Goal: Navigation & Orientation: Find specific page/section

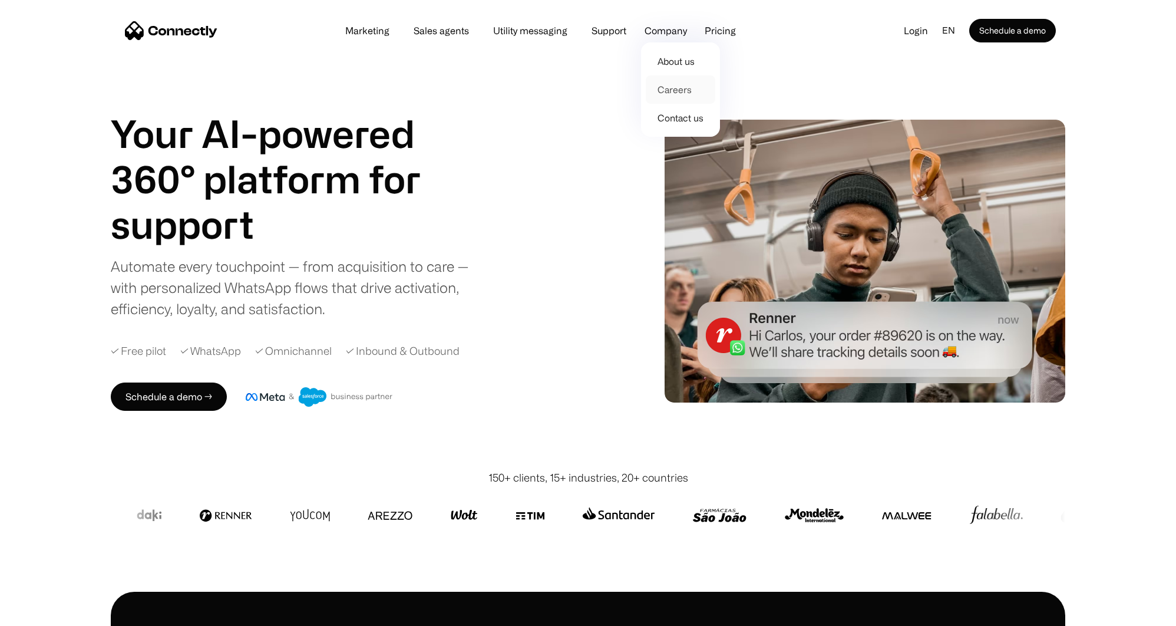
click at [679, 89] on link "Careers" at bounding box center [681, 89] width 70 height 28
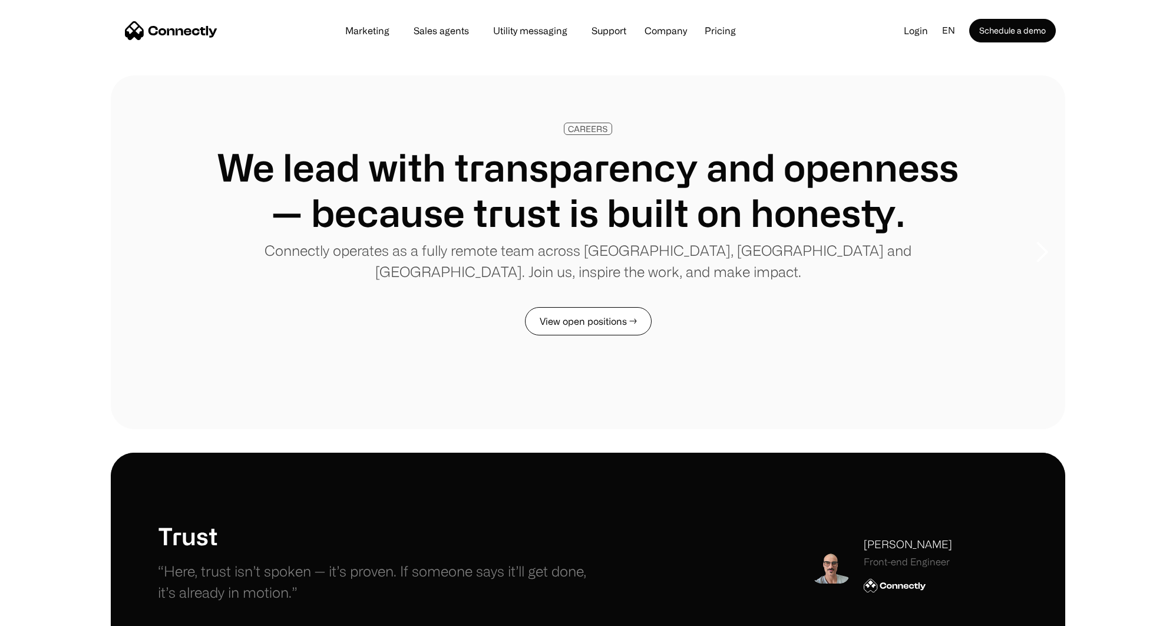
click at [594, 329] on link "View open positions →" at bounding box center [588, 321] width 127 height 28
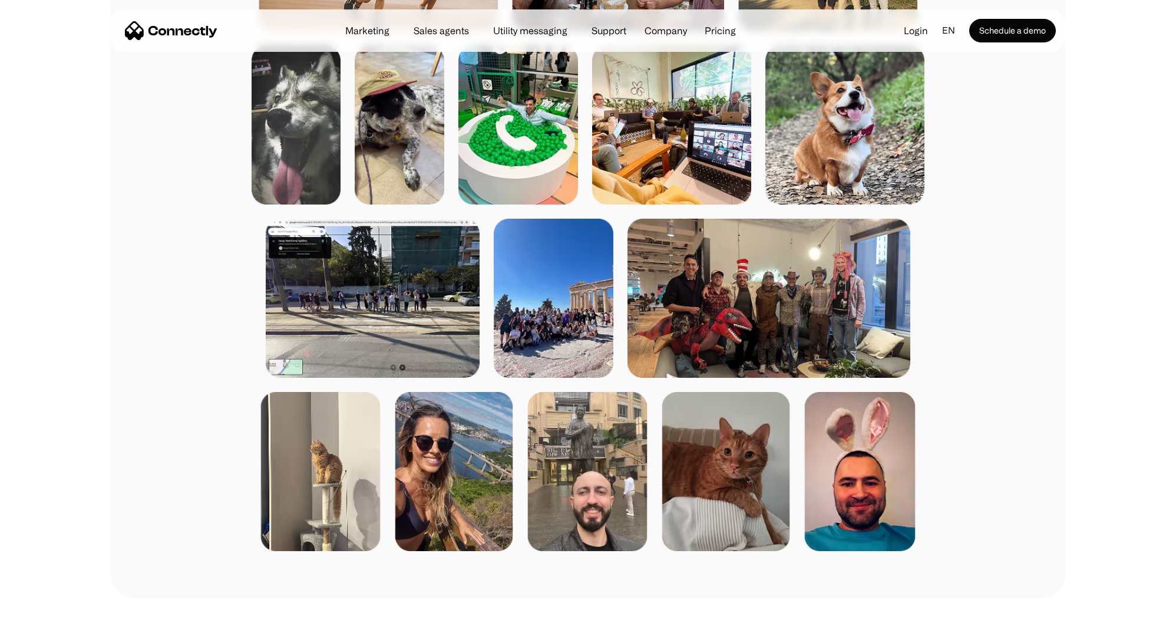
scroll to position [1414, 0]
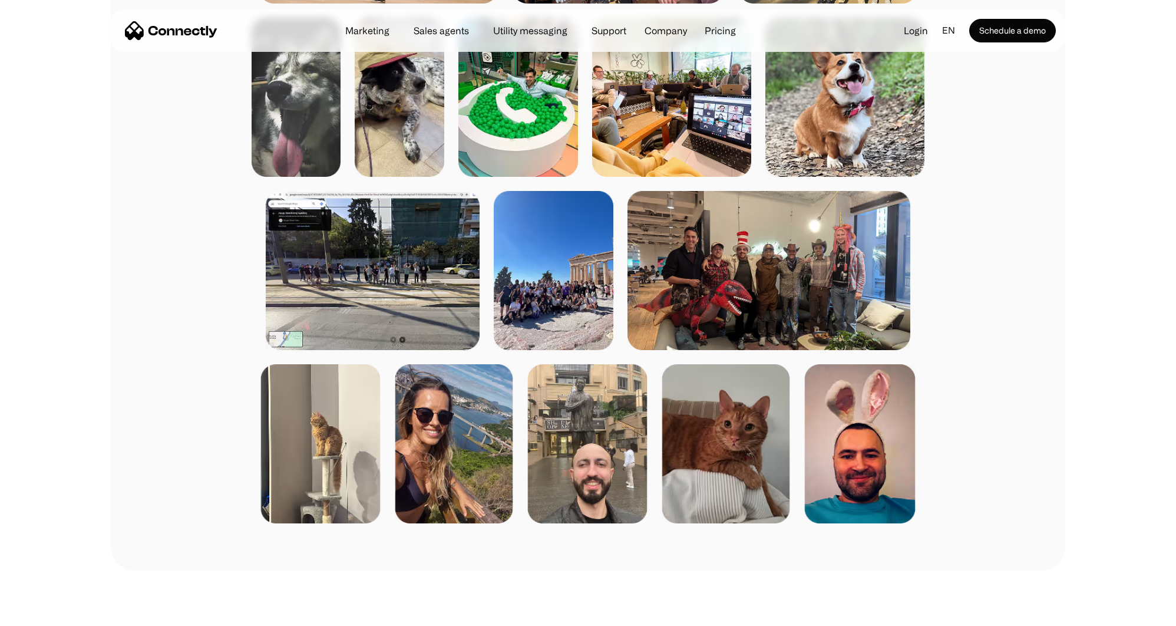
click at [730, 271] on img at bounding box center [768, 270] width 283 height 159
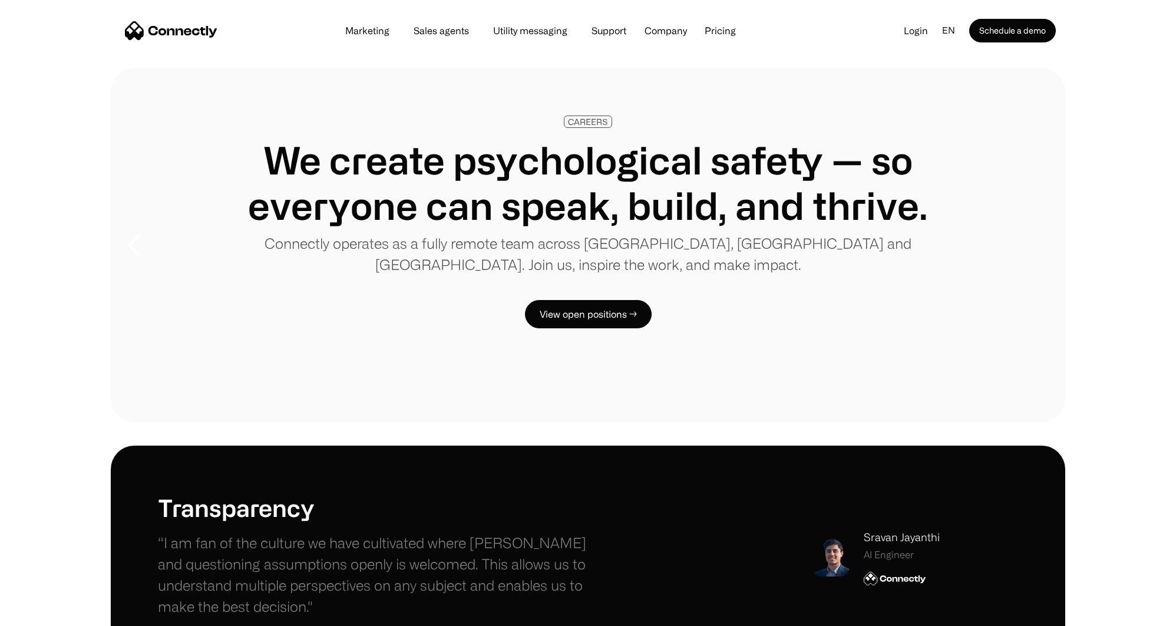
scroll to position [0, 0]
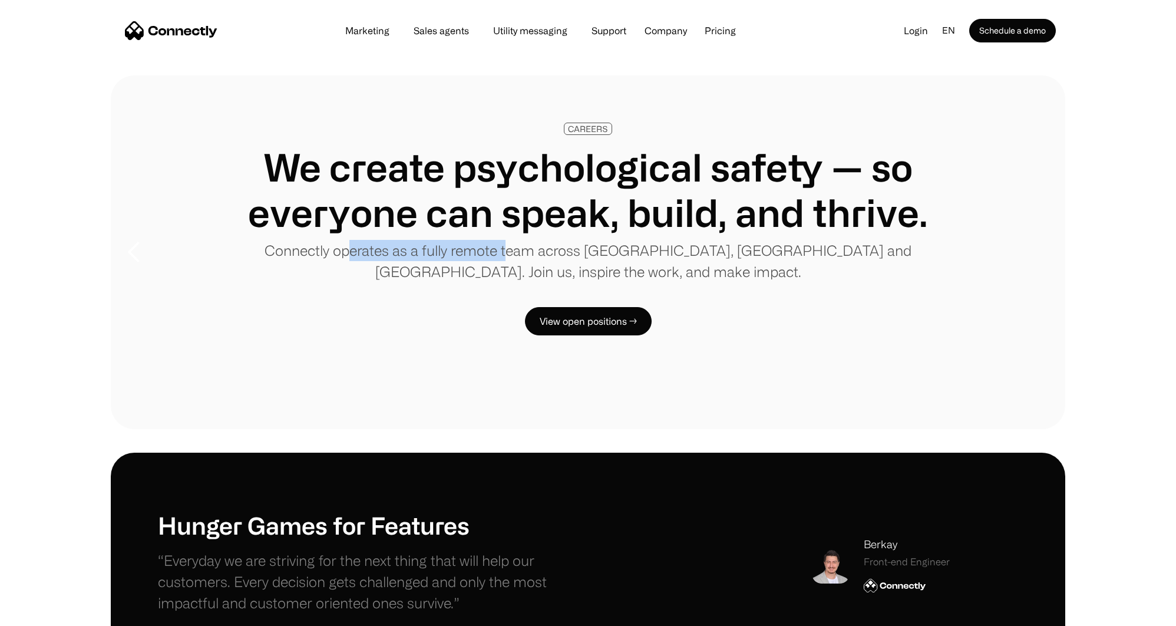
drag, startPoint x: 295, startPoint y: 255, endPoint x: 450, endPoint y: 256, distance: 155.5
click at [450, 256] on p "Connectly operates as a fully remote team across [GEOGRAPHIC_DATA], [GEOGRAPHIC…" at bounding box center [588, 261] width 766 height 42
click at [484, 254] on p "Connectly operates as a fully remote team across [GEOGRAPHIC_DATA], [GEOGRAPHIC…" at bounding box center [588, 261] width 766 height 42
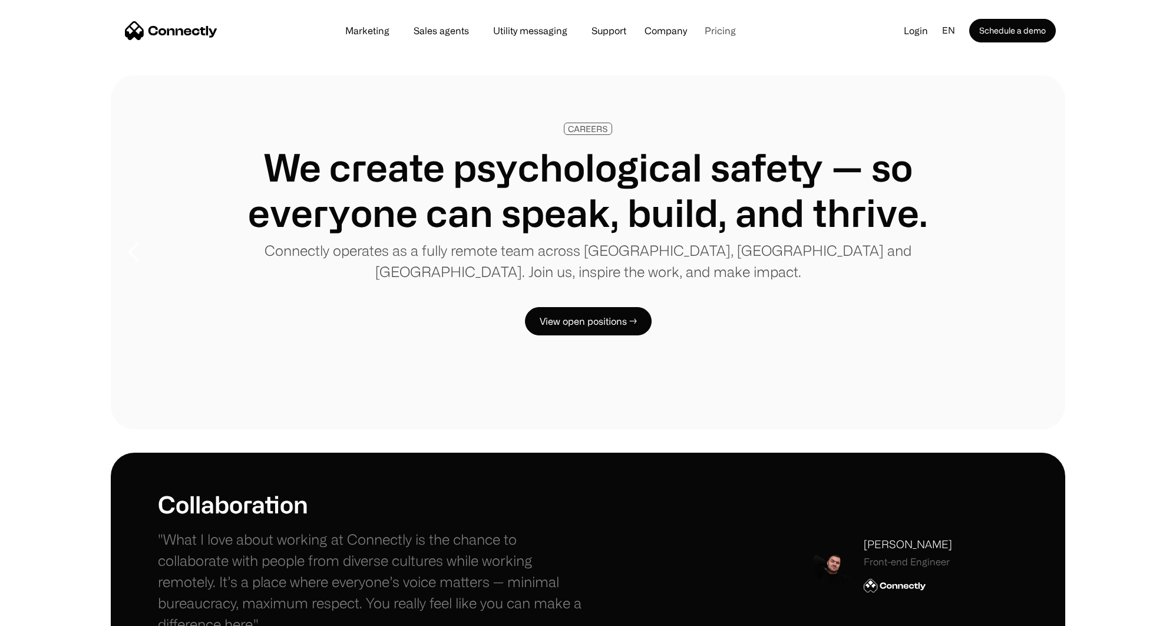
click at [710, 35] on link "Pricing" at bounding box center [720, 30] width 50 height 9
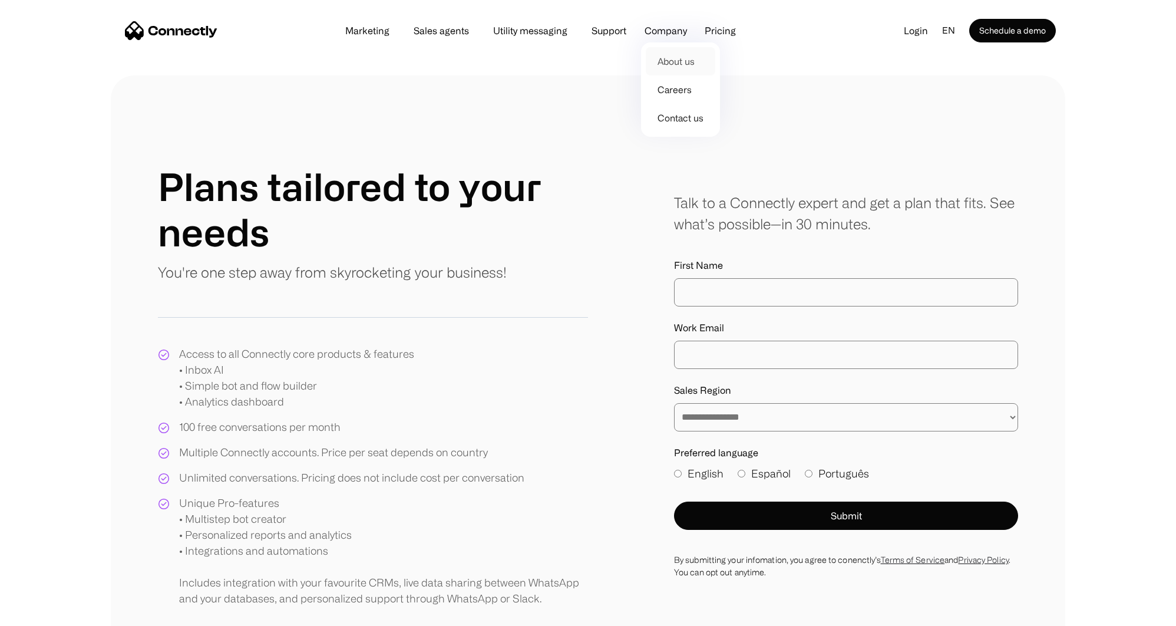
click at [669, 61] on link "About us" at bounding box center [681, 61] width 70 height 28
